Goal: Obtain resource: Obtain resource

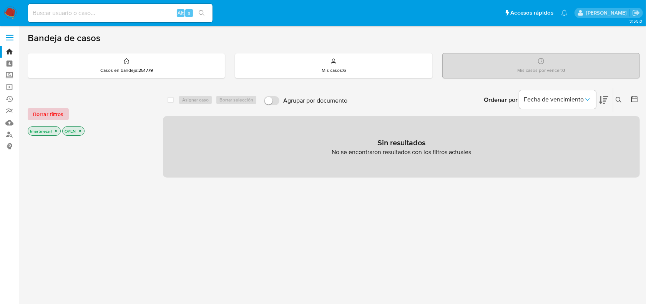
click at [55, 114] on span "Borrar filtros" at bounding box center [48, 114] width 30 height 11
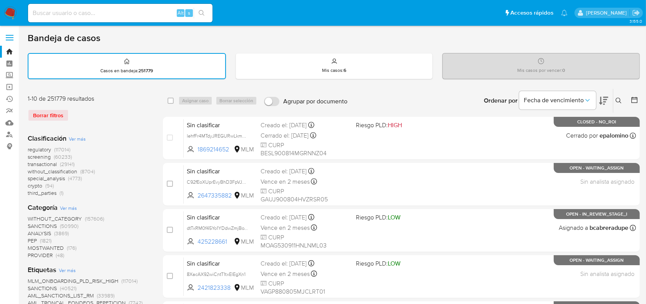
click at [12, 33] on label at bounding box center [9, 38] width 19 height 16
click at [0, 0] on input "checkbox" at bounding box center [0, 0] width 0 height 0
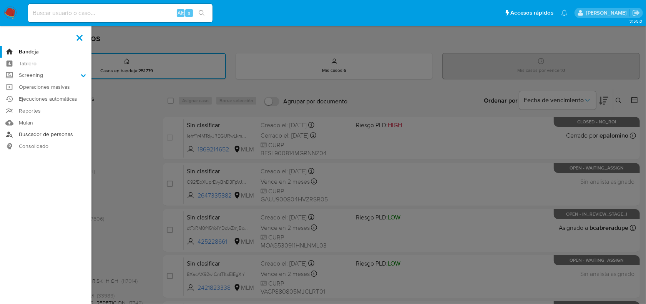
click at [41, 135] on link "Buscador de personas" at bounding box center [45, 135] width 91 height 12
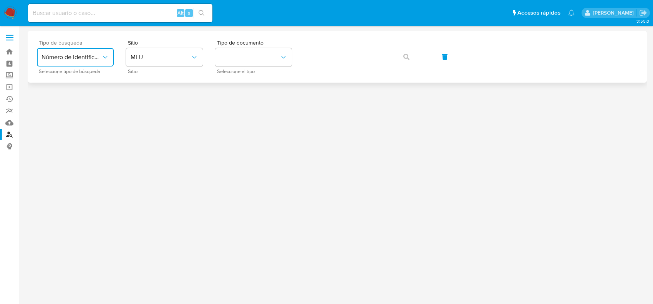
click at [83, 52] on button "Número de identificación" at bounding box center [75, 57] width 77 height 18
click at [86, 122] on div at bounding box center [337, 165] width 619 height 268
click at [14, 38] on label at bounding box center [9, 38] width 19 height 16
click at [0, 0] on input "checkbox" at bounding box center [0, 0] width 0 height 0
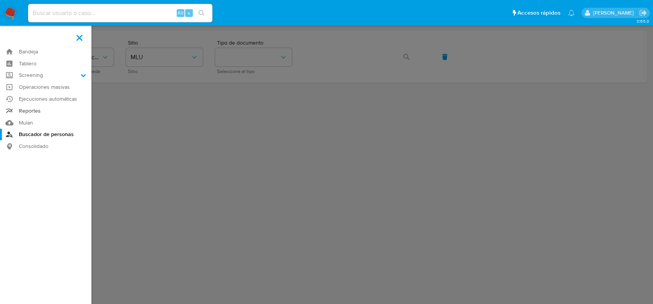
click at [32, 113] on link "Reportes" at bounding box center [45, 111] width 91 height 12
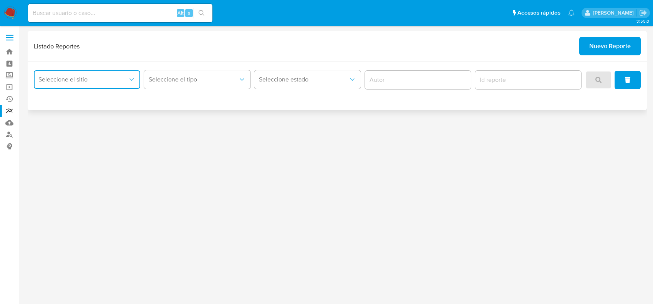
click at [106, 81] on span "Seleccione el sitio" at bounding box center [82, 80] width 89 height 8
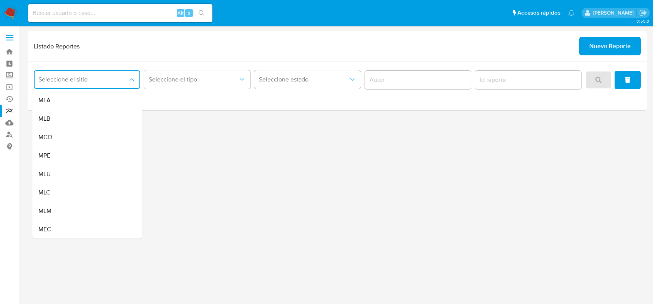
click at [591, 193] on div "3.155.0" at bounding box center [337, 165] width 619 height 268
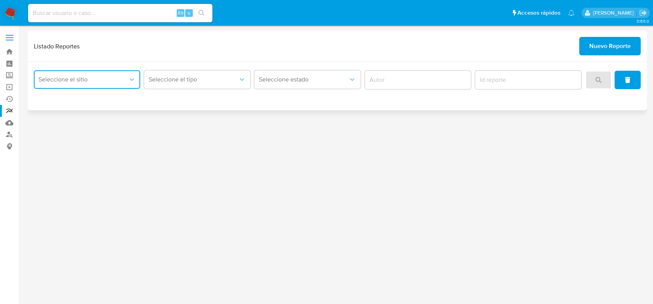
click at [58, 74] on button "Seleccione el sitio" at bounding box center [87, 79] width 106 height 18
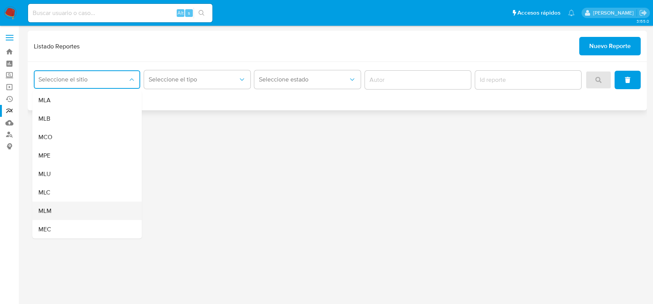
click at [87, 209] on div "MLM" at bounding box center [84, 211] width 93 height 18
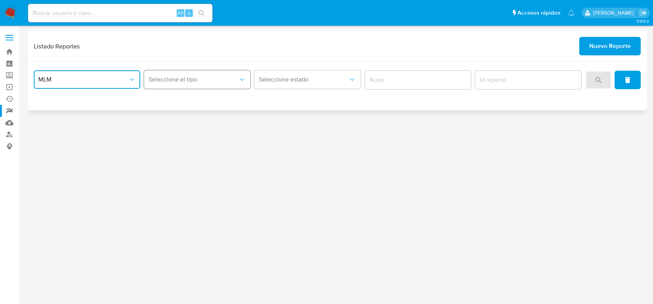
click at [224, 85] on button "Seleccione el tipo" at bounding box center [197, 79] width 106 height 18
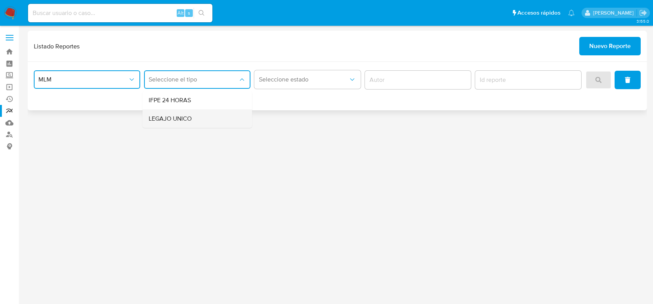
click at [184, 121] on span "LEGAJO UNICO" at bounding box center [170, 119] width 43 height 8
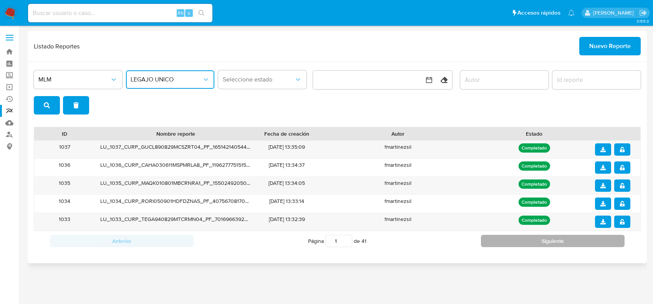
click at [520, 241] on button "Siguiente" at bounding box center [553, 241] width 144 height 12
click at [517, 241] on button "Siguiente" at bounding box center [553, 241] width 144 height 12
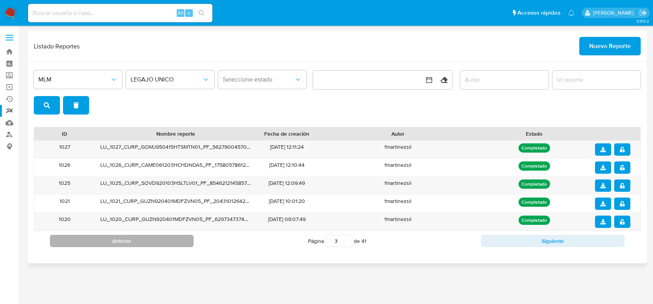
click at [150, 243] on button "Anterior" at bounding box center [122, 241] width 144 height 12
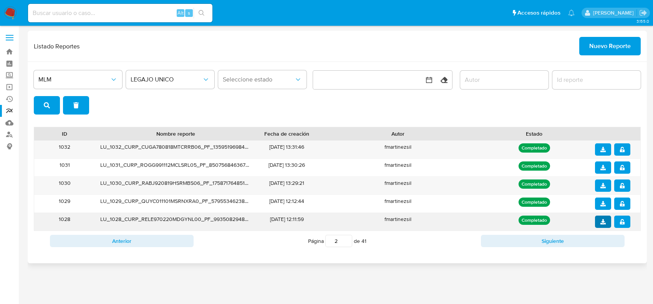
click at [604, 222] on icon "download" at bounding box center [602, 221] width 5 height 5
click at [623, 223] on icon "notify_security" at bounding box center [622, 221] width 5 height 5
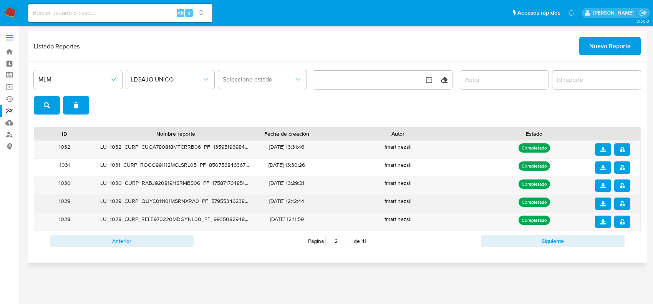
click at [598, 204] on button "download" at bounding box center [603, 203] width 16 height 12
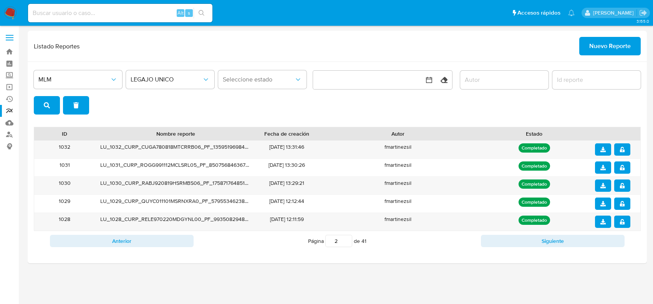
click at [409, 290] on div "3.155.0" at bounding box center [337, 165] width 619 height 268
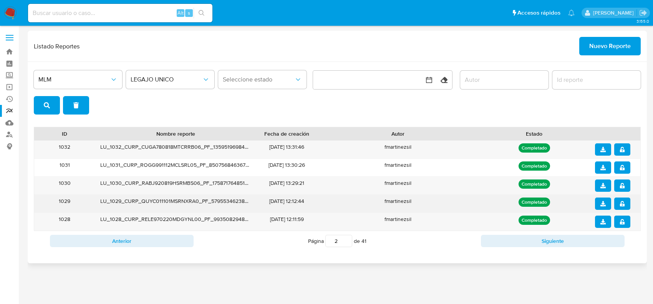
click at [620, 204] on icon "notify_security" at bounding box center [622, 203] width 5 height 5
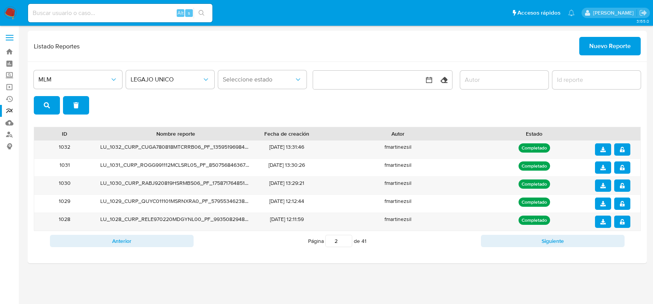
drag, startPoint x: 211, startPoint y: 272, endPoint x: 206, endPoint y: 269, distance: 6.0
click at [211, 272] on div "3.155.0" at bounding box center [337, 165] width 619 height 268
click at [596, 187] on button "download" at bounding box center [603, 185] width 16 height 12
click at [621, 187] on icon "notify_security" at bounding box center [622, 185] width 5 height 5
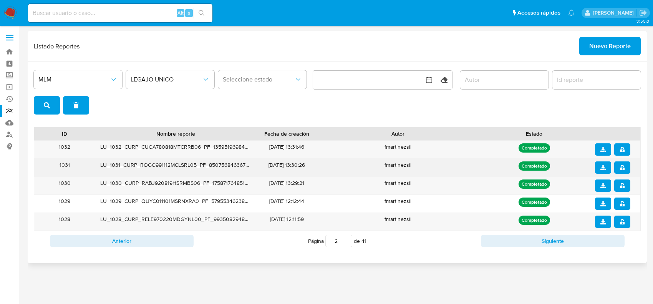
click at [605, 170] on button "download" at bounding box center [603, 167] width 16 height 12
click at [623, 170] on icon "notify_security" at bounding box center [622, 167] width 5 height 5
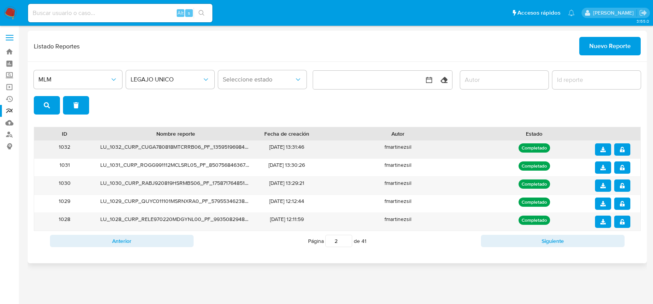
click at [600, 147] on icon "download" at bounding box center [602, 149] width 5 height 5
click at [621, 151] on icon "notify_security" at bounding box center [622, 149] width 5 height 5
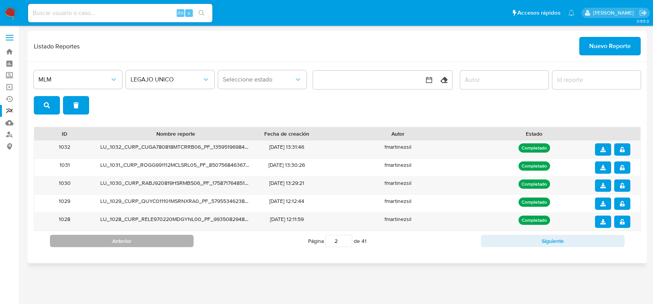
click at [135, 240] on button "Anterior" at bounding box center [122, 241] width 144 height 12
type input "1"
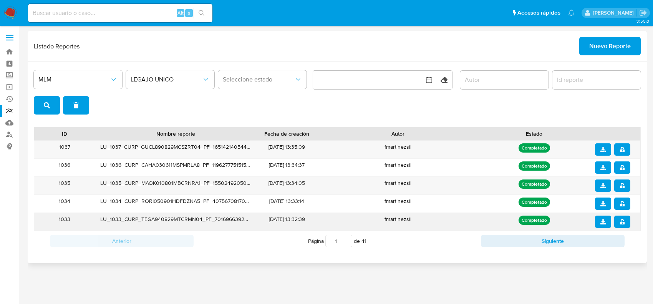
click at [601, 220] on icon "download" at bounding box center [602, 221] width 5 height 5
click at [626, 223] on button "notify_security" at bounding box center [622, 221] width 16 height 12
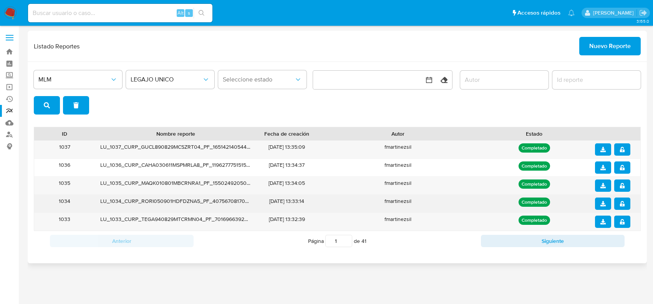
click at [602, 202] on icon "download" at bounding box center [602, 203] width 5 height 5
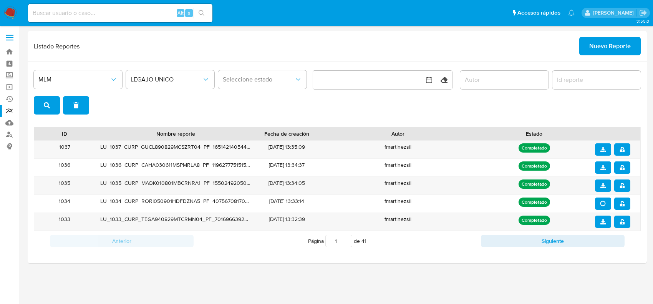
click at [459, 299] on main "3.155.0" at bounding box center [326, 152] width 653 height 304
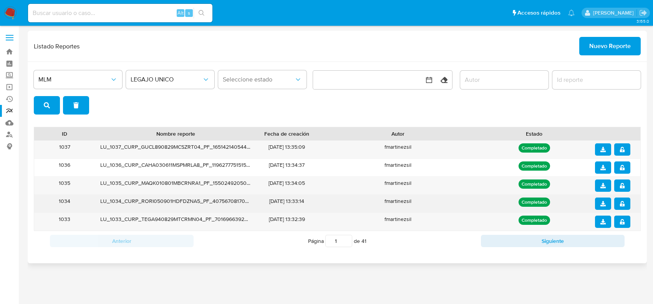
click at [620, 202] on icon "notify_security" at bounding box center [622, 203] width 5 height 5
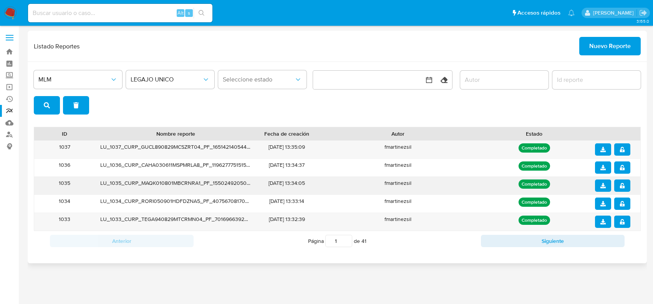
click at [600, 185] on icon "download" at bounding box center [602, 185] width 5 height 5
click at [621, 182] on span "notify_security" at bounding box center [622, 185] width 5 height 11
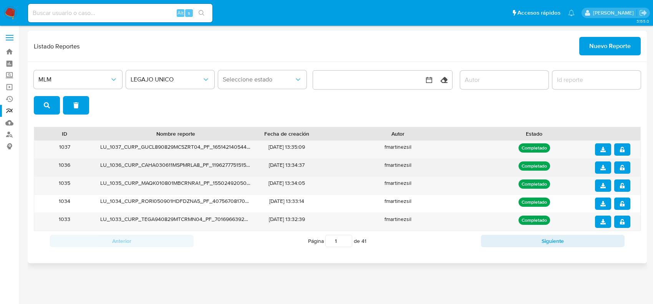
click at [601, 167] on icon "download" at bounding box center [602, 167] width 5 height 5
click at [622, 167] on icon "notify_security" at bounding box center [622, 167] width 5 height 5
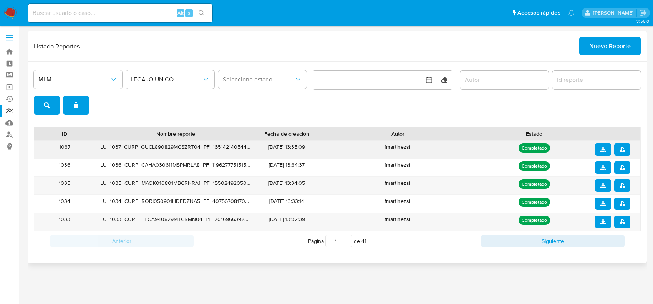
click at [600, 147] on icon "download" at bounding box center [602, 149] width 5 height 5
click at [623, 147] on icon "notify_security" at bounding box center [622, 149] width 5 height 5
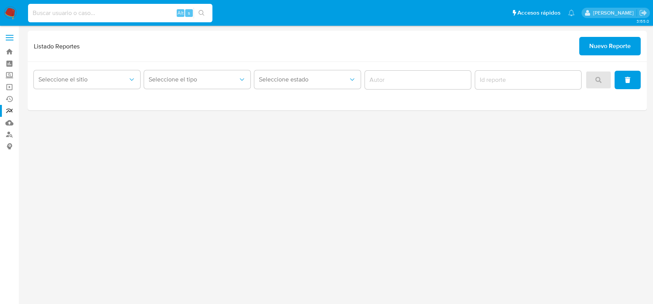
paste input "1056043328"
type input "1056043328"
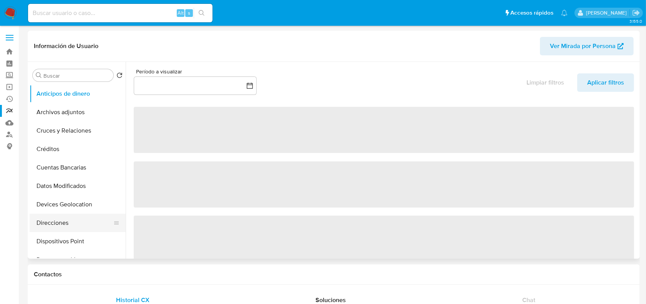
select select "10"
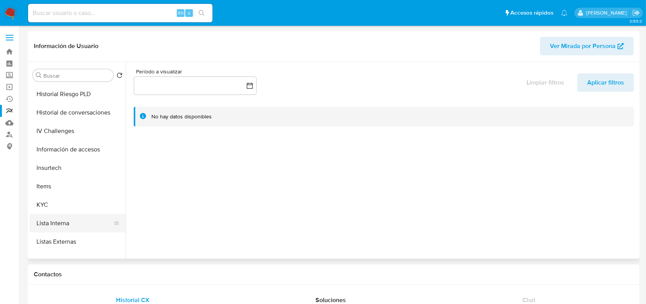
scroll to position [240, 0]
click at [68, 202] on button "KYC" at bounding box center [75, 204] width 90 height 18
